Goal: Task Accomplishment & Management: Manage account settings

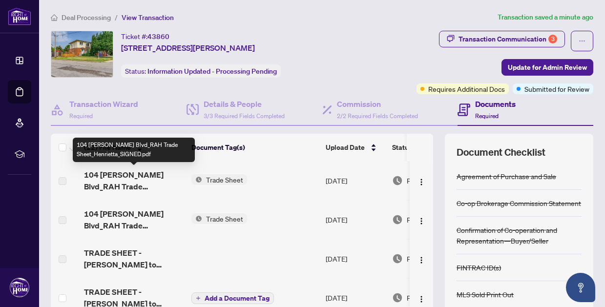
click at [142, 176] on span "104 [PERSON_NAME] Blvd_RAH Trade Sheet_Henrietta_SIGNED.pdf" at bounding box center [134, 180] width 100 height 23
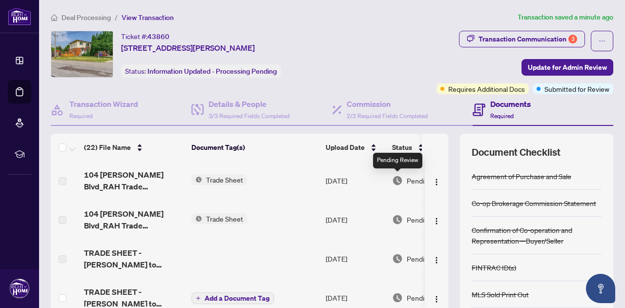
click at [398, 180] on img at bounding box center [397, 180] width 11 height 11
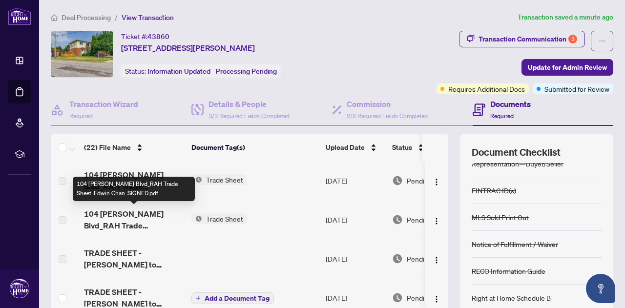
click at [167, 217] on span "104 [PERSON_NAME] Blvd_RAH Trade Sheet_Edwin Chan_SIGNED.pdf" at bounding box center [134, 219] width 100 height 23
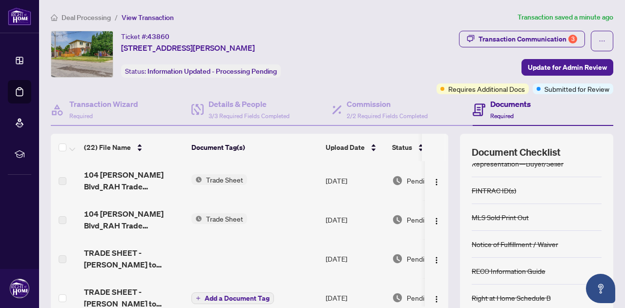
click at [232, 176] on span "Trade Sheet" at bounding box center [224, 179] width 45 height 11
click at [313, 201] on td "Trade Sheet" at bounding box center [255, 219] width 134 height 39
click at [236, 219] on span "Trade Sheet" at bounding box center [224, 218] width 45 height 11
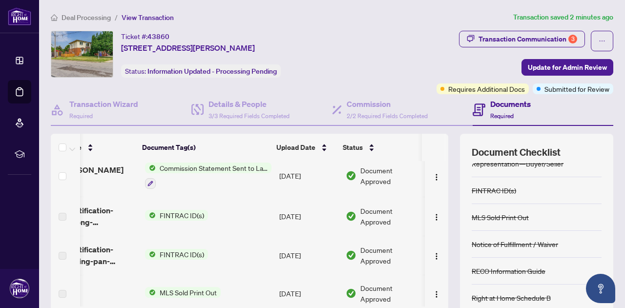
scroll to position [0, 53]
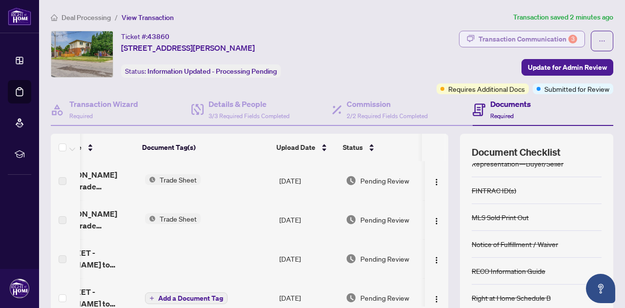
click at [524, 39] on div "Transaction Communication 3" at bounding box center [528, 39] width 99 height 16
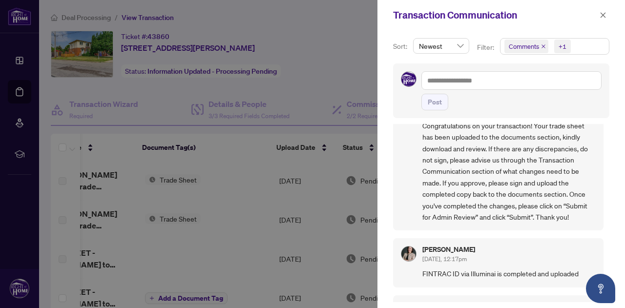
scroll to position [407, 0]
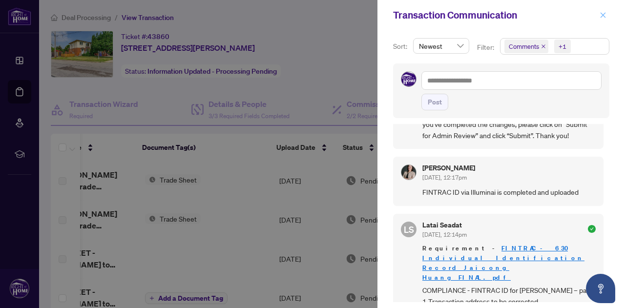
click at [605, 15] on button "button" at bounding box center [603, 15] width 13 height 12
